Goal: Task Accomplishment & Management: Complete application form

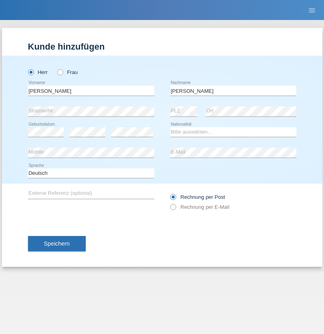
type input "Mohamed"
select select "SY"
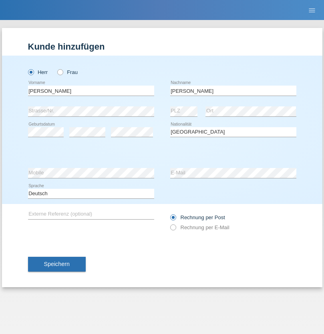
select select "C"
select select "21"
select select "12"
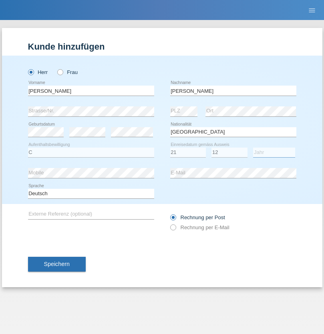
select select "2013"
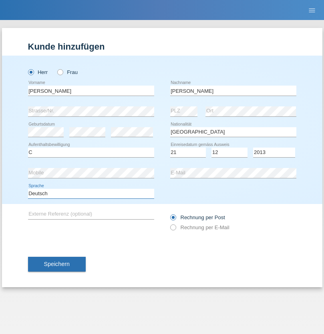
select select "en"
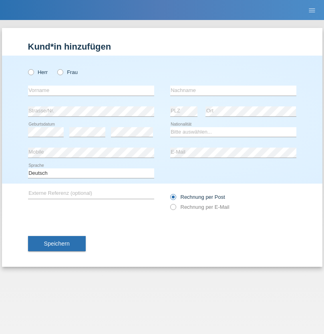
radio input "true"
click at [91, 90] on input "text" at bounding box center [91, 91] width 126 height 10
type input "David"
click at [233, 90] on input "text" at bounding box center [233, 91] width 126 height 10
type input "Senn"
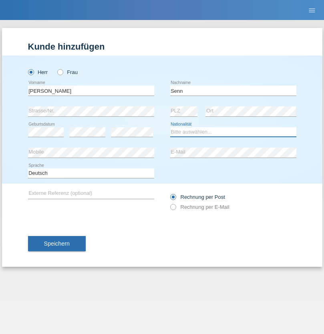
select select "CH"
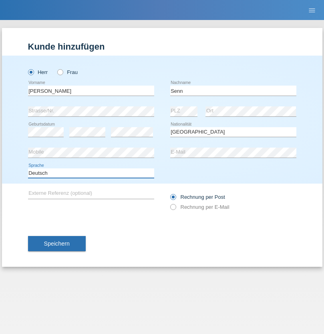
select select "en"
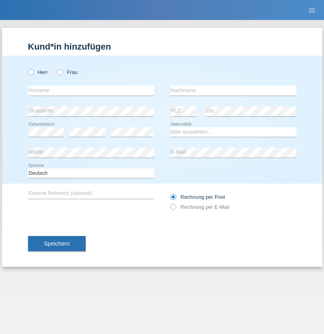
radio input "true"
click at [91, 90] on input "text" at bounding box center [91, 91] width 126 height 10
type input "Aline"
click at [233, 90] on input "text" at bounding box center [233, 91] width 126 height 10
type input "Jaccard"
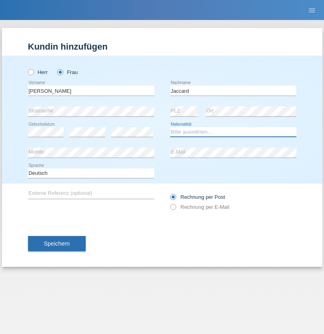
select select "CH"
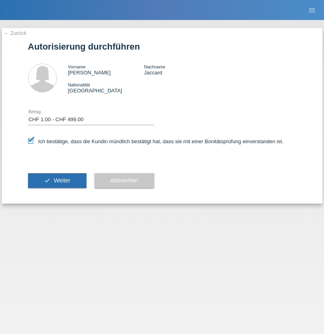
select select "1"
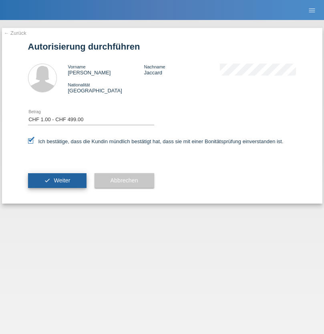
click at [57, 180] on span "Weiter" at bounding box center [62, 180] width 16 height 6
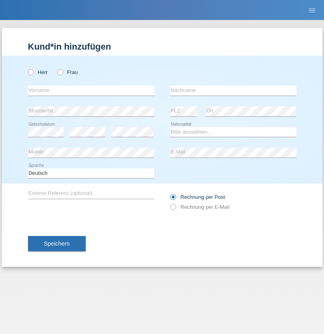
radio input "true"
click at [91, 90] on input "text" at bounding box center [91, 91] width 126 height 10
type input "Rihanna"
click at [233, 90] on input "text" at bounding box center [233, 91] width 126 height 10
type input "Dössegger"
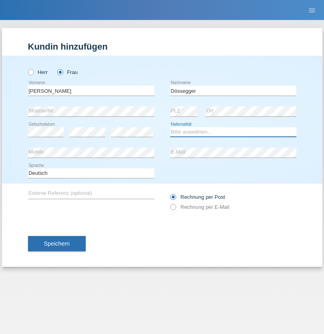
select select "CH"
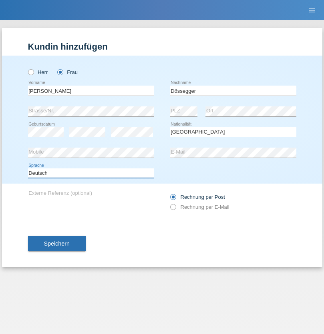
select select "en"
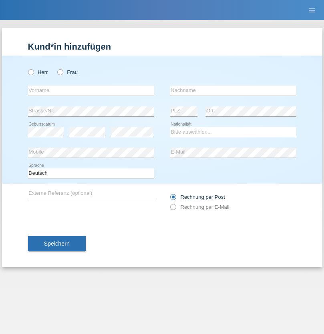
radio input "true"
click at [91, 90] on input "text" at bounding box center [91, 91] width 126 height 10
type input "firat"
click at [233, 90] on input "text" at bounding box center [233, 91] width 126 height 10
type input "kara"
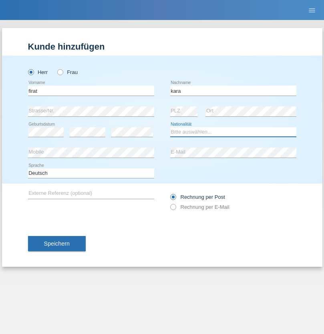
select select "CH"
radio input "true"
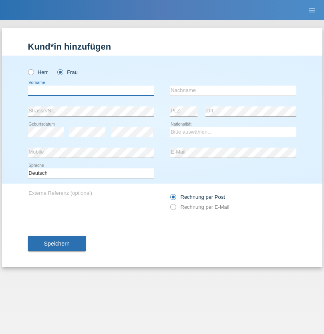
click at [91, 90] on input "text" at bounding box center [91, 91] width 126 height 10
type input "Senije"
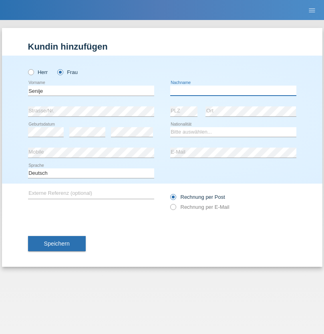
click at [233, 90] on input "text" at bounding box center [233, 91] width 126 height 10
type input "[DEMOGRAPHIC_DATA]"
select select "CH"
radio input "true"
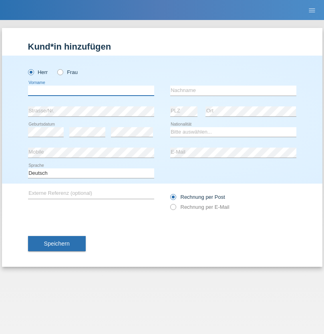
click at [91, 90] on input "text" at bounding box center [91, 91] width 126 height 10
type input "[PERSON_NAME]"
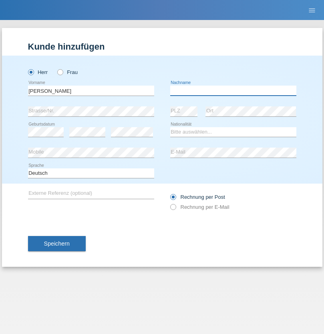
click at [233, 90] on input "text" at bounding box center [233, 91] width 126 height 10
type input "Priestley"
select select "CH"
radio input "true"
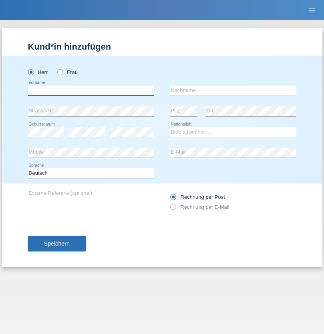
click at [91, 90] on input "text" at bounding box center [91, 91] width 126 height 10
type input "Francesco"
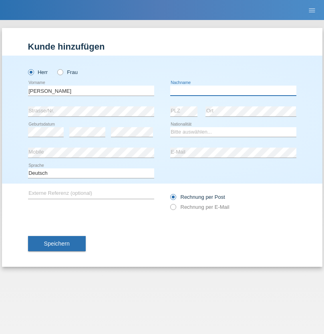
click at [233, 90] on input "text" at bounding box center [233, 91] width 126 height 10
type input "Fortugno"
select select "IT"
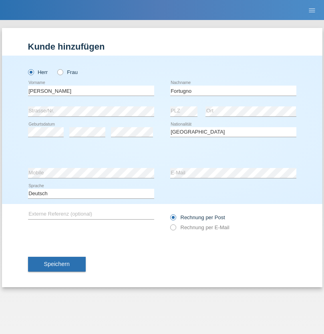
select select "C"
select select "09"
select select "08"
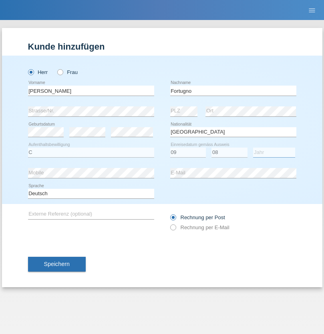
select select "2006"
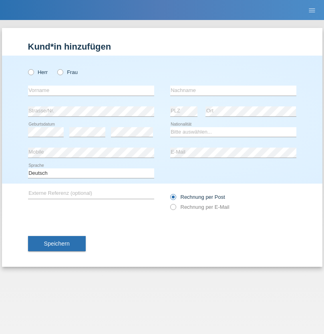
radio input "true"
click at [91, 90] on input "text" at bounding box center [91, 91] width 126 height 10
type input "Farkash"
click at [233, 90] on input "text" at bounding box center [233, 91] width 126 height 10
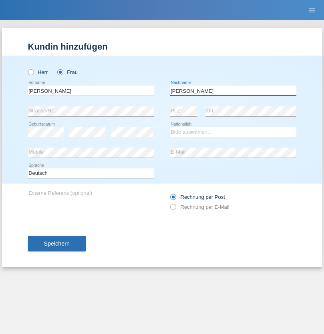
type input "Yolana"
select select "UA"
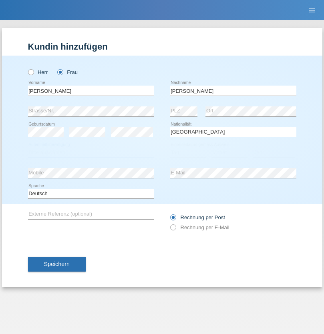
select select "C"
select select "23"
select select "10"
select select "2021"
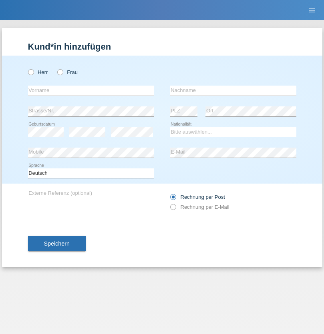
radio input "true"
click at [91, 90] on input "text" at bounding box center [91, 91] width 126 height 10
type input "Nuria"
click at [233, 90] on input "text" at bounding box center [233, 91] width 126 height 10
type input "D'Antino"
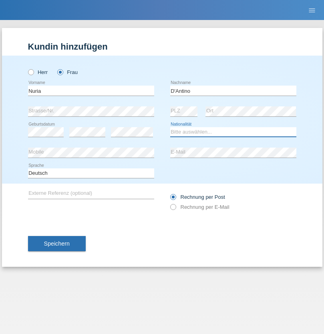
select select "CH"
